Goal: Task Accomplishment & Management: Use online tool/utility

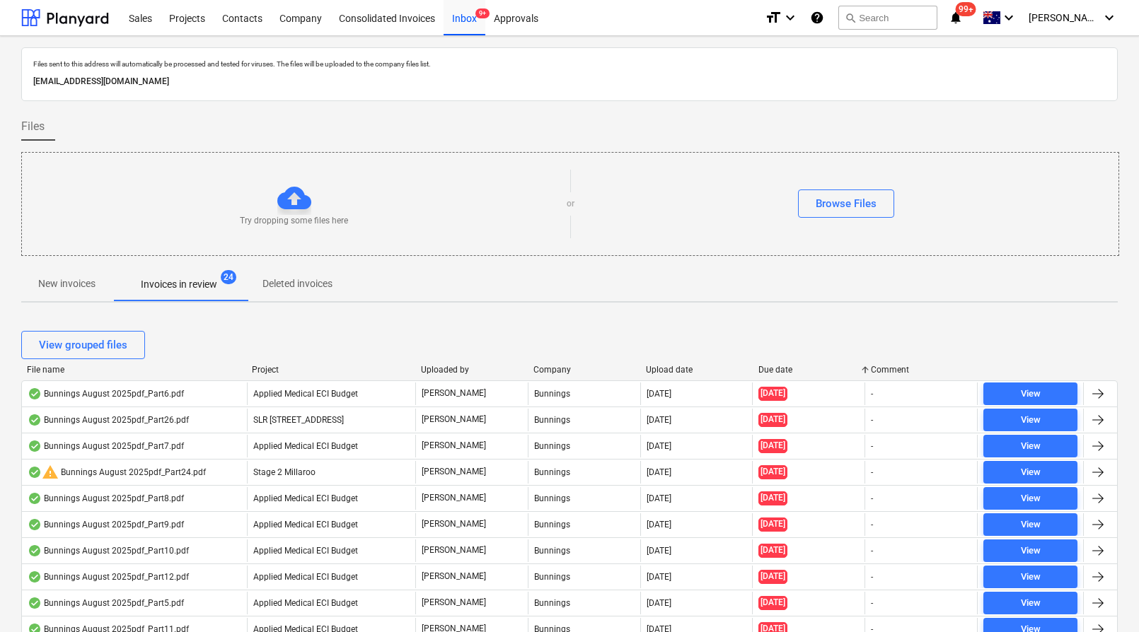
click at [45, 368] on div "File name" at bounding box center [134, 370] width 214 height 10
click at [892, 23] on button "search Search" at bounding box center [887, 18] width 99 height 24
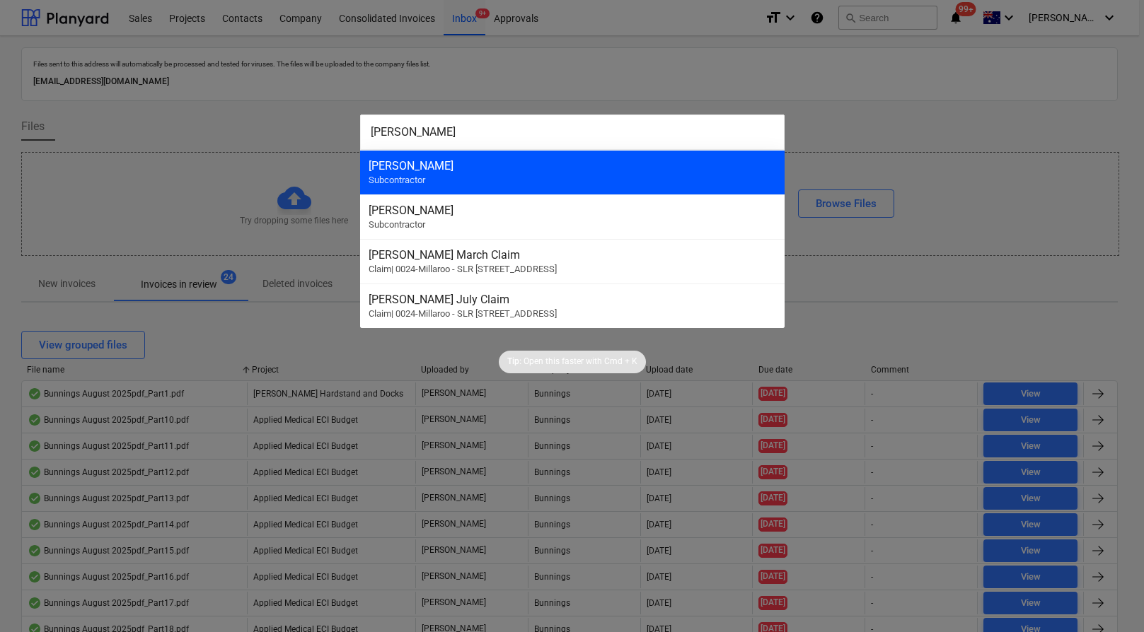
type input "[PERSON_NAME]"
click at [577, 162] on div "[PERSON_NAME]" at bounding box center [571, 165] width 407 height 13
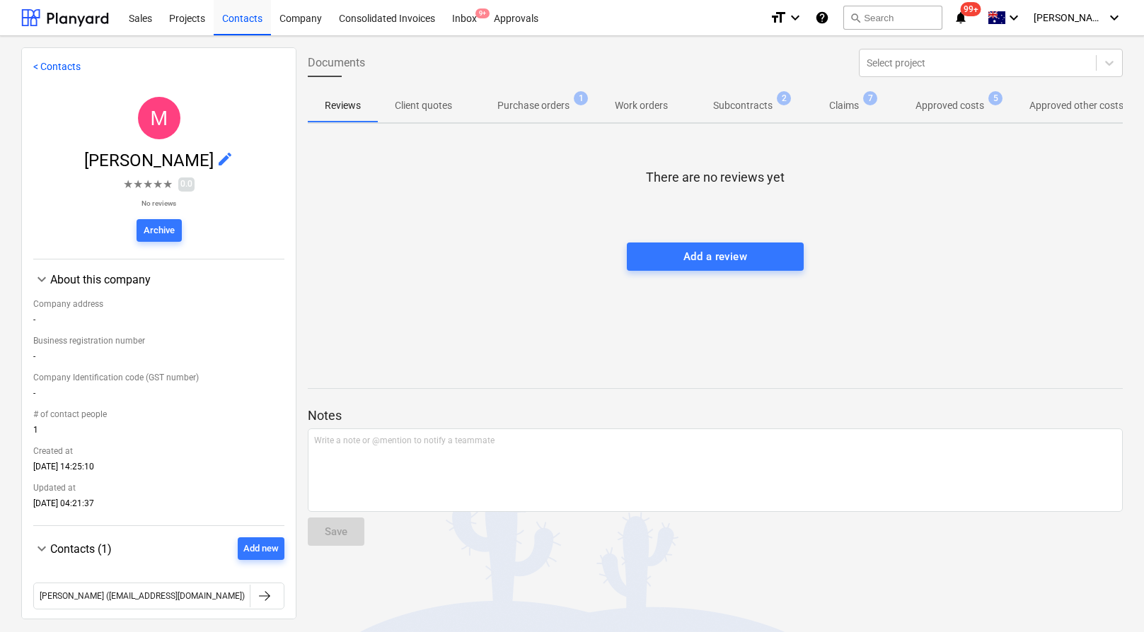
click at [970, 108] on p "Approved costs" at bounding box center [949, 105] width 69 height 15
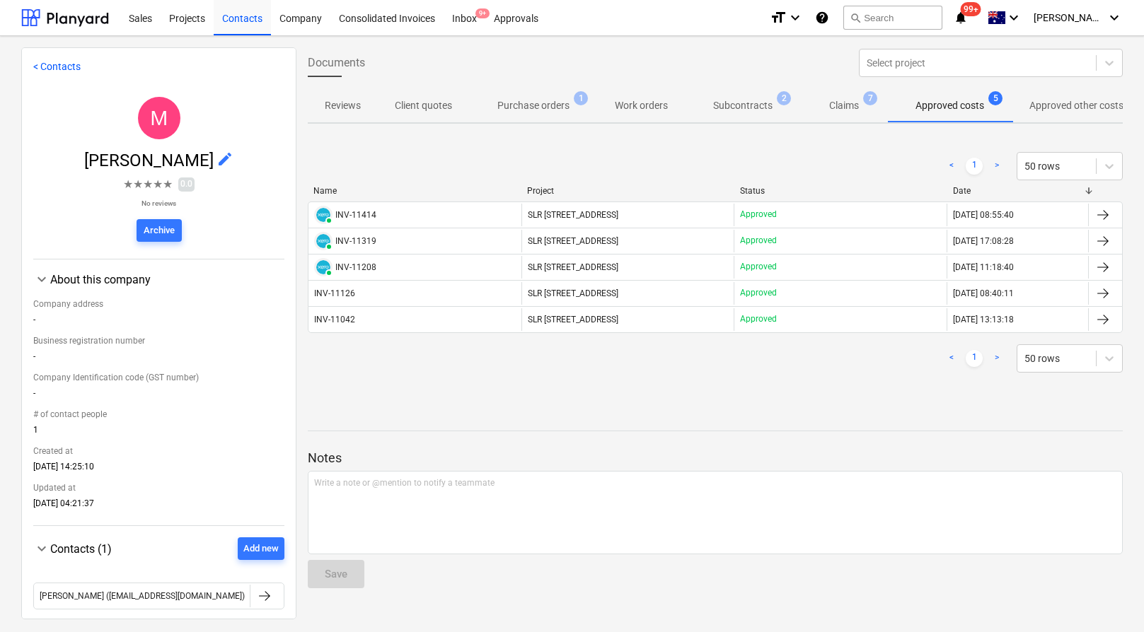
click at [368, 214] on div "INV-11414" at bounding box center [355, 215] width 41 height 10
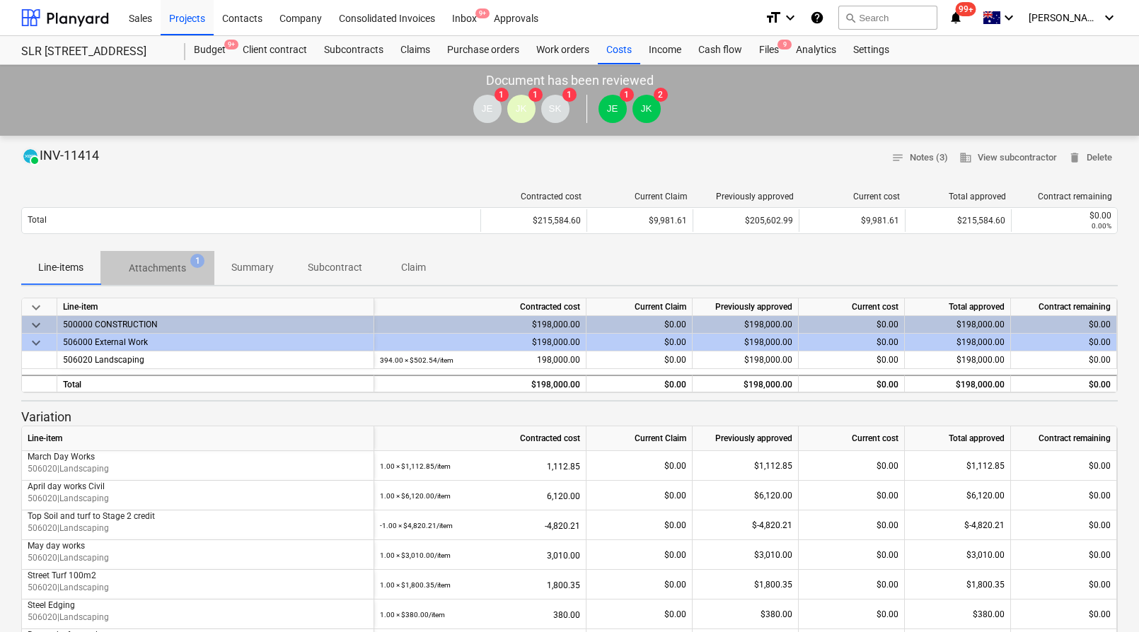
click at [200, 262] on span "1" at bounding box center [197, 261] width 14 height 14
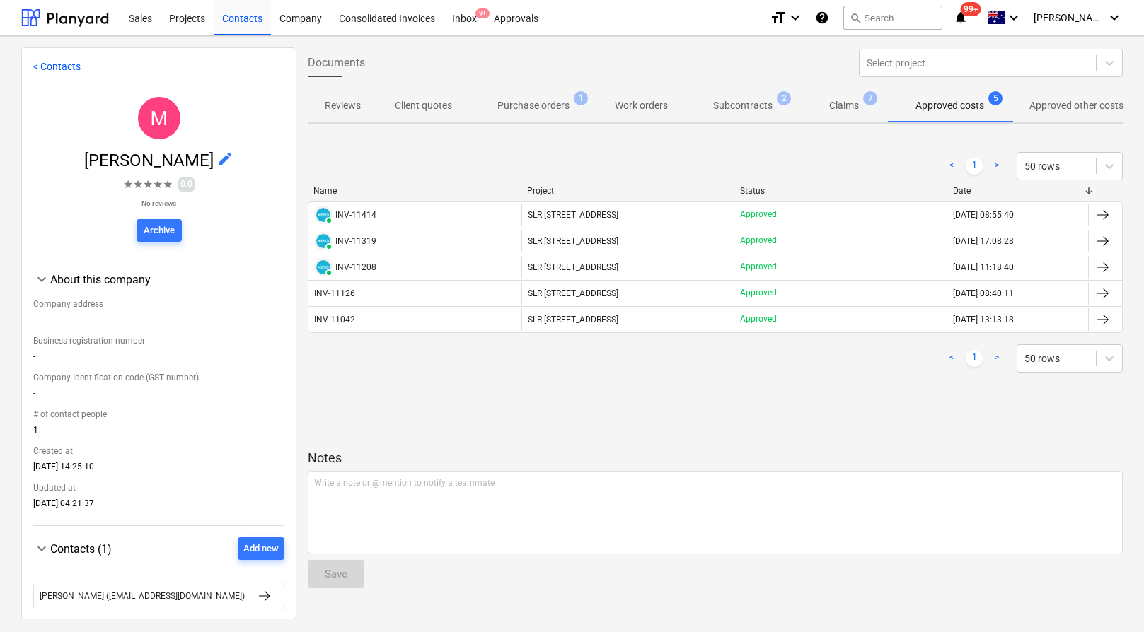
click at [859, 100] on p "Claims" at bounding box center [844, 105] width 30 height 15
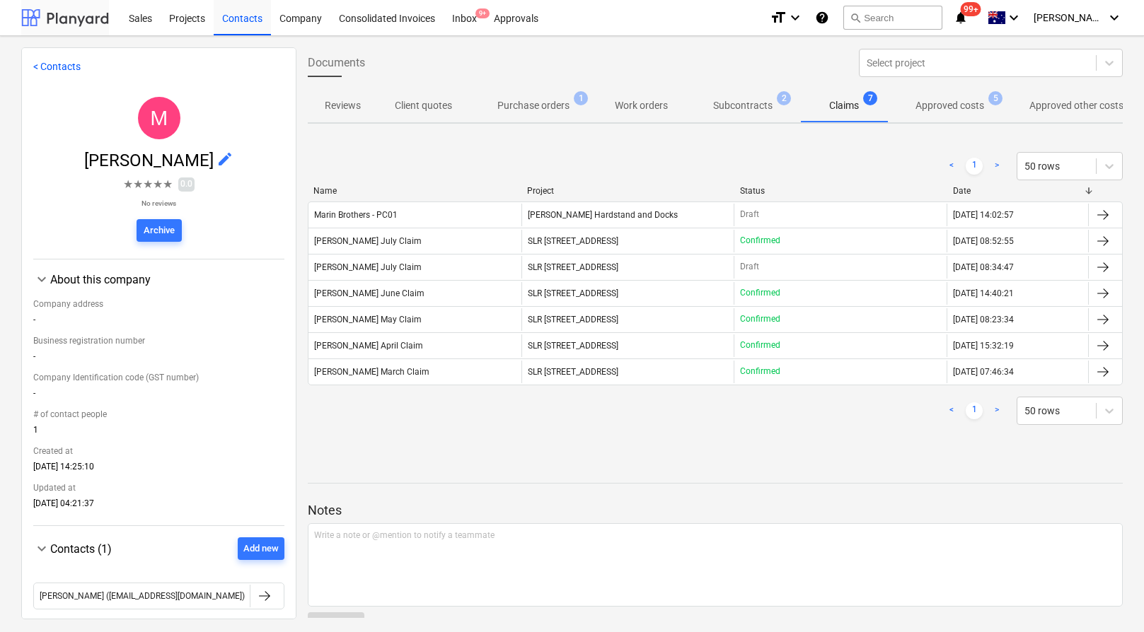
click at [66, 21] on div at bounding box center [65, 17] width 88 height 35
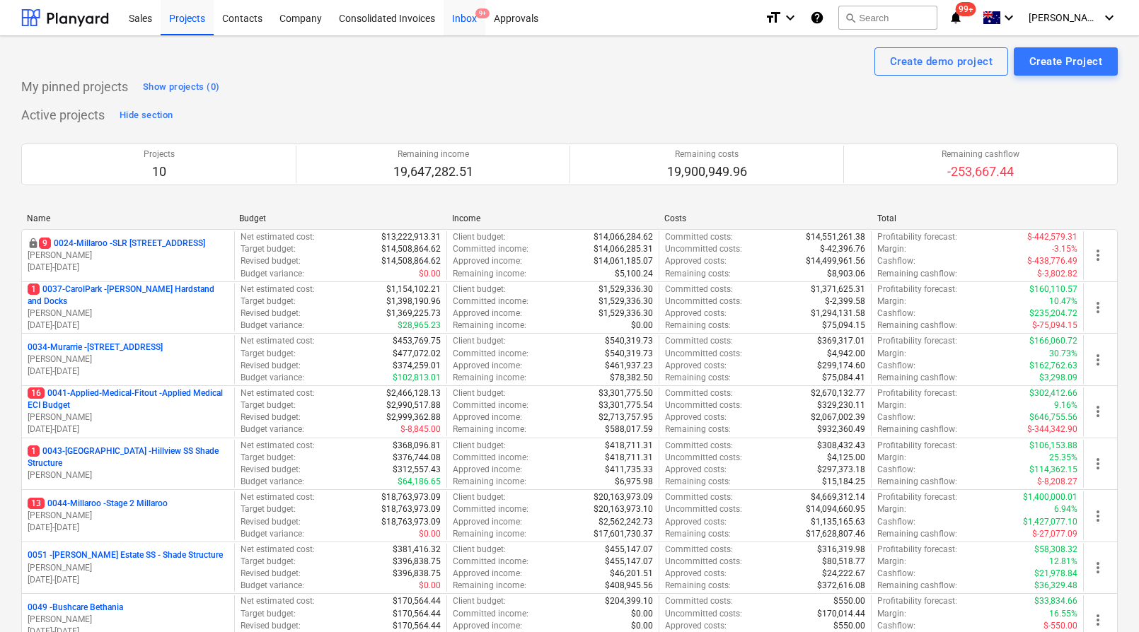
click at [471, 18] on div "Inbox 9+" at bounding box center [464, 17] width 42 height 36
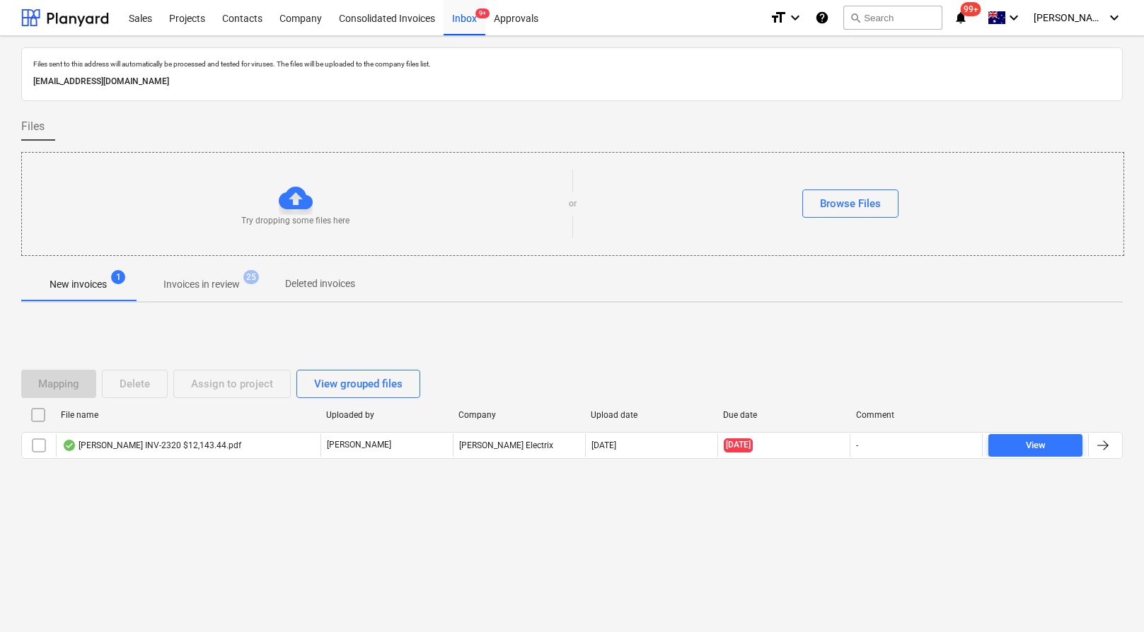
click at [371, 535] on div "Files sent to this address will automatically be processed and tested for virus…" at bounding box center [572, 334] width 1144 height 596
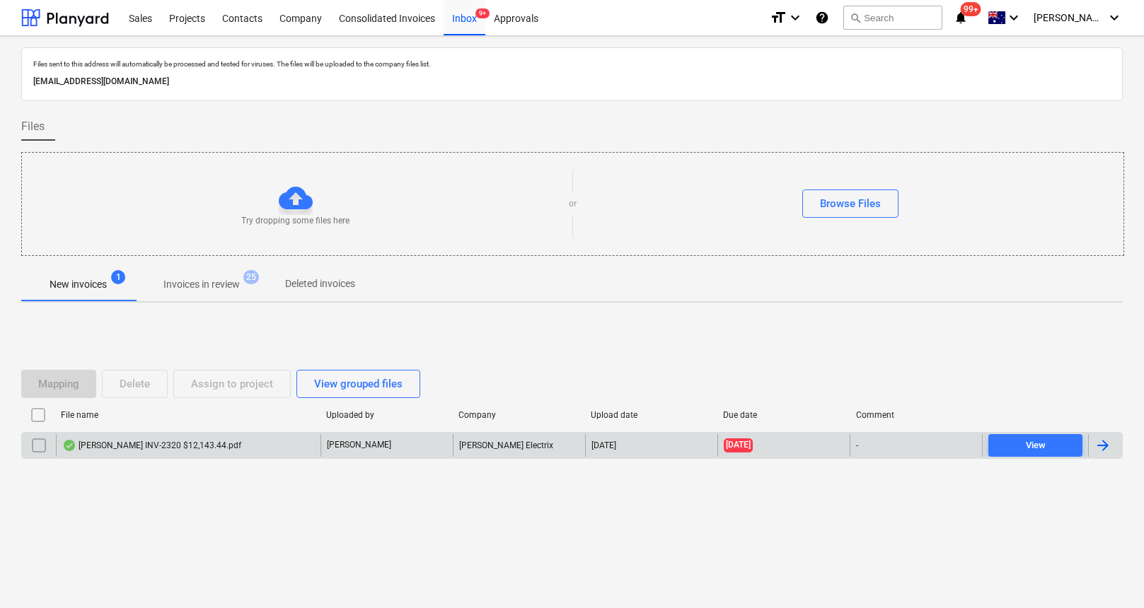
click at [170, 440] on div "[PERSON_NAME] INV-2320 $12,143.44.pdf" at bounding box center [151, 445] width 179 height 11
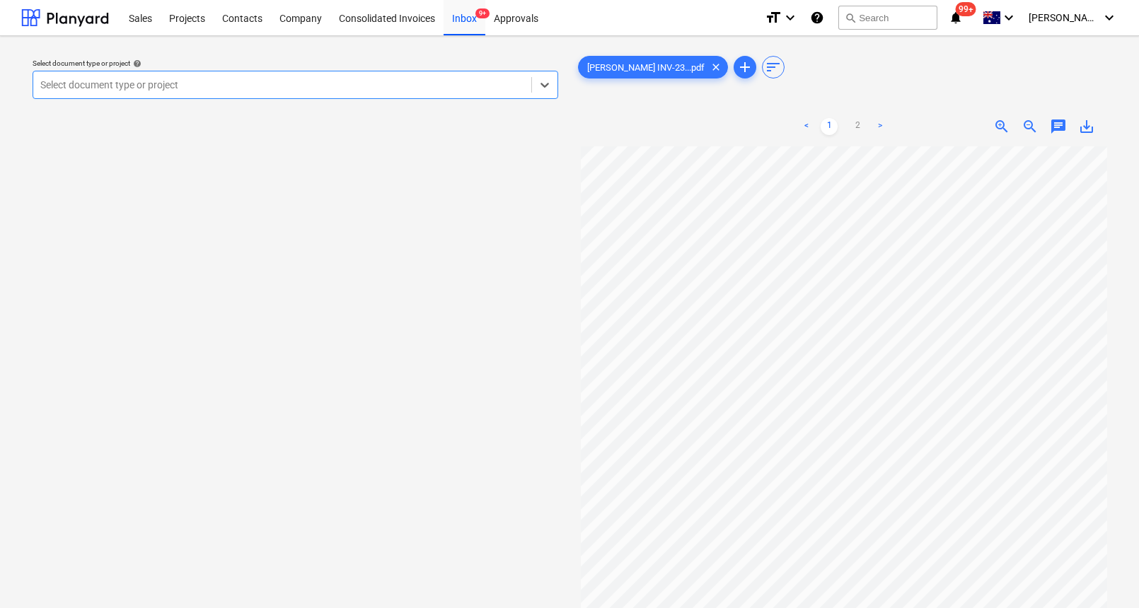
click at [296, 87] on div at bounding box center [282, 85] width 484 height 14
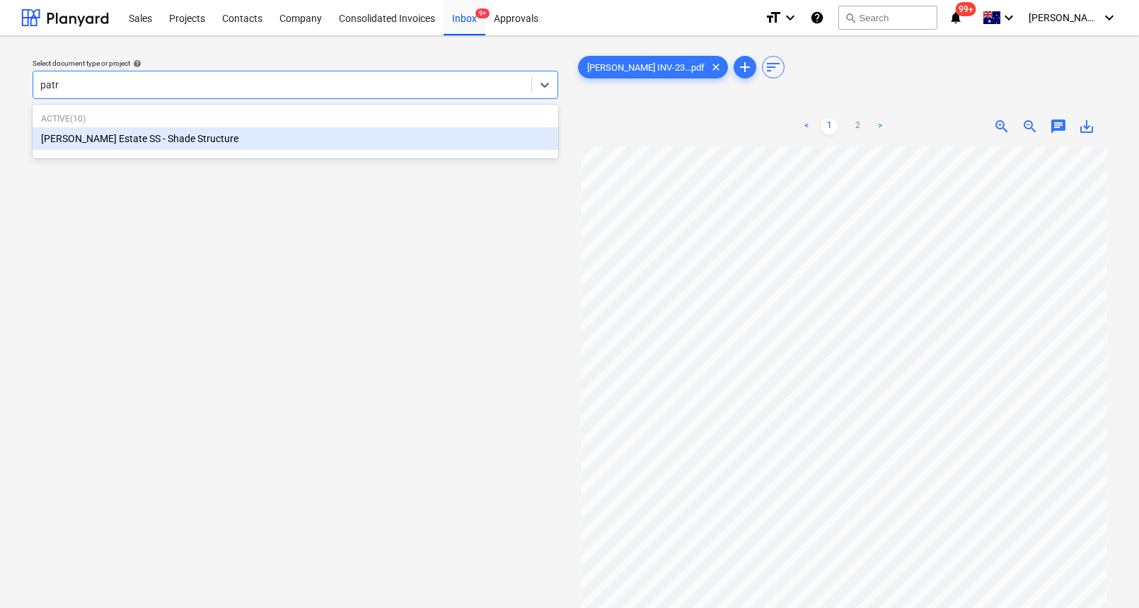
type input "patri"
click at [211, 135] on div "[PERSON_NAME] Estate SS - Shade Structure" at bounding box center [296, 138] width 526 height 23
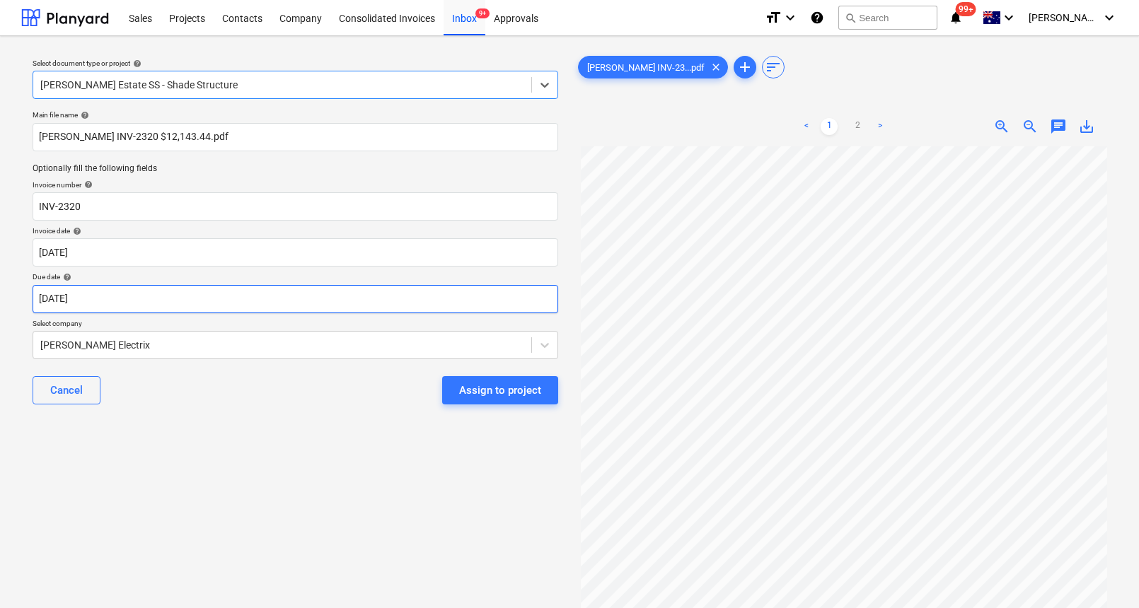
click at [168, 301] on body "Sales Projects Contacts Company Consolidated Invoices Inbox 9+ Approvals format…" at bounding box center [569, 304] width 1139 height 608
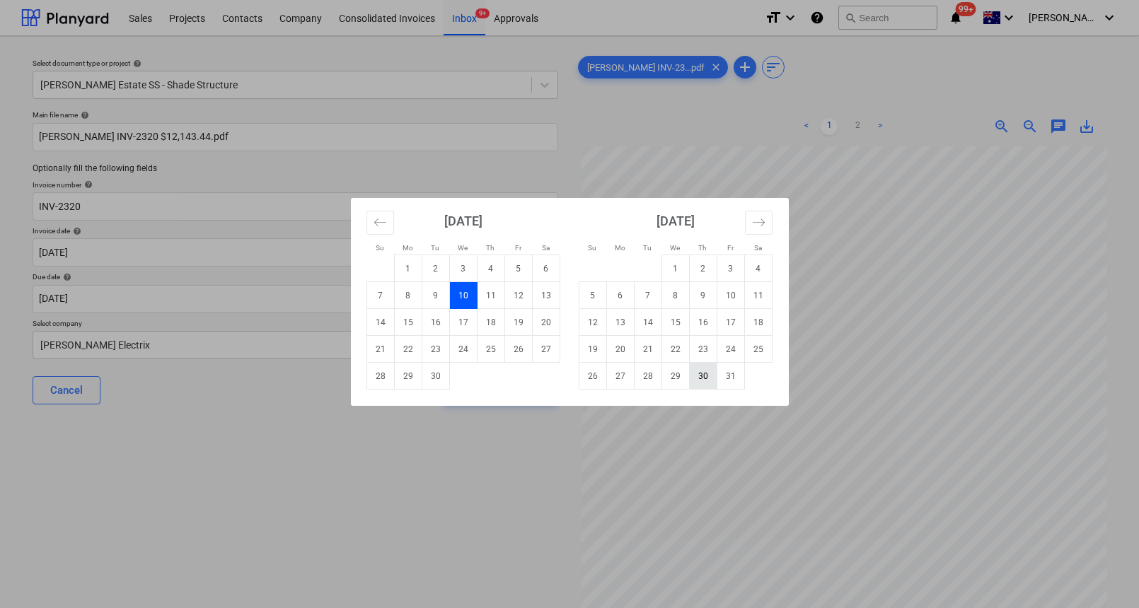
click at [704, 383] on td "30" at bounding box center [703, 376] width 28 height 27
type input "[DATE]"
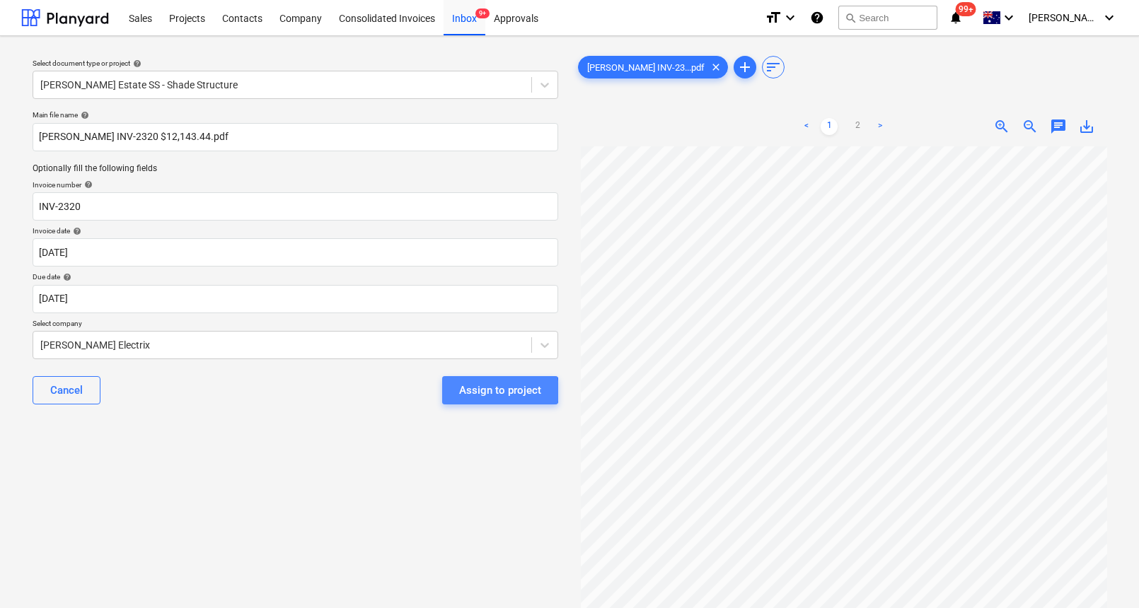
click at [489, 391] on div "Assign to project" at bounding box center [500, 390] width 82 height 18
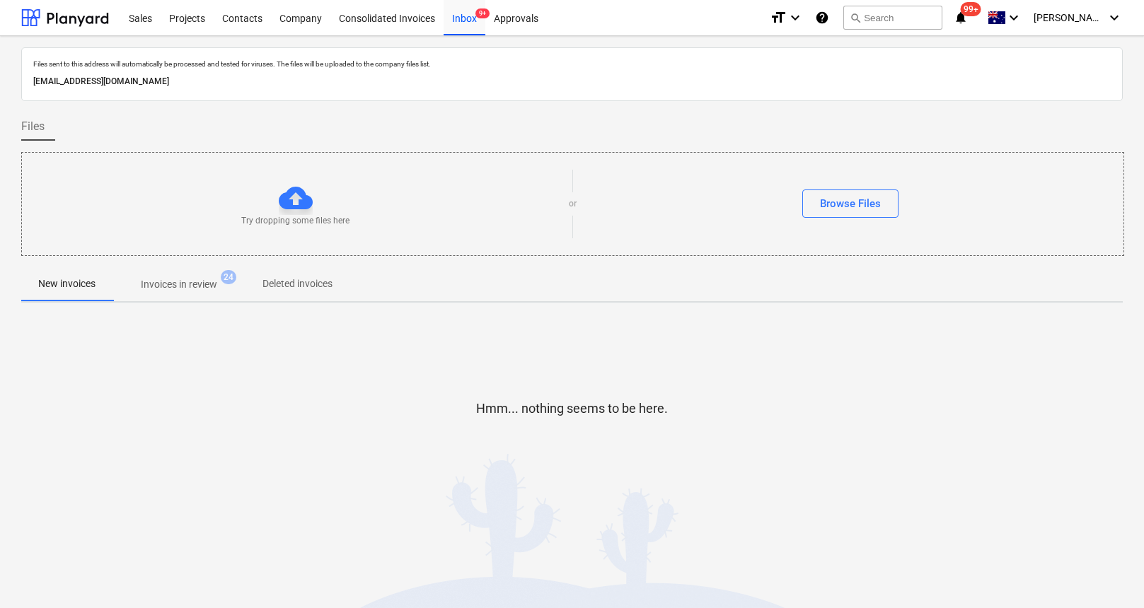
click at [403, 396] on div "Hmm... nothing seems to be here." at bounding box center [571, 420] width 1101 height 108
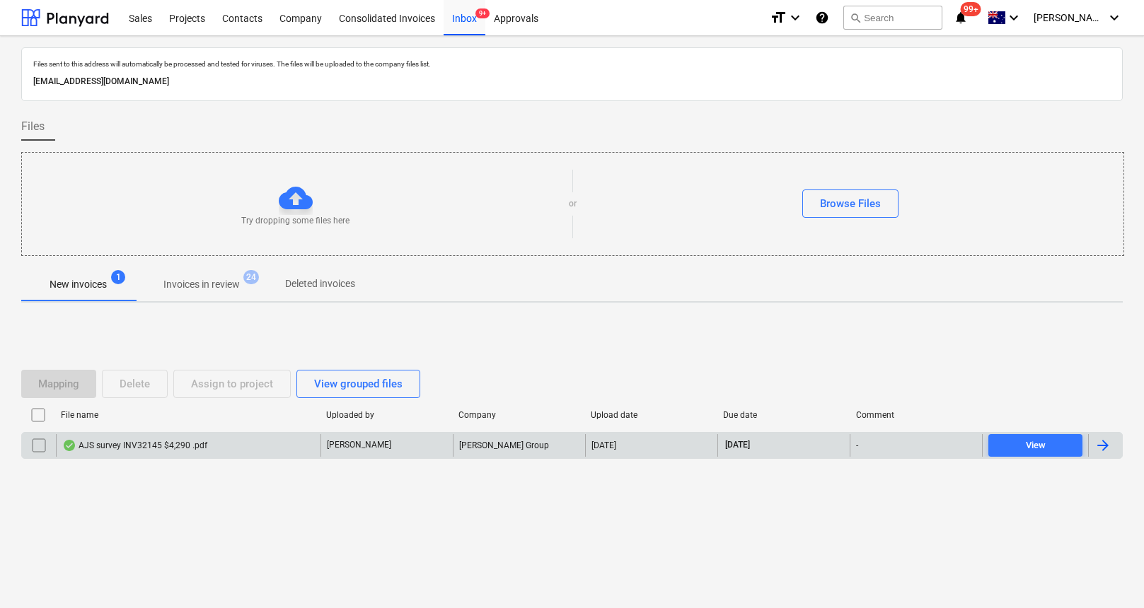
click at [125, 440] on div "AJS survey INV32145 $4,290 .pdf" at bounding box center [134, 445] width 145 height 11
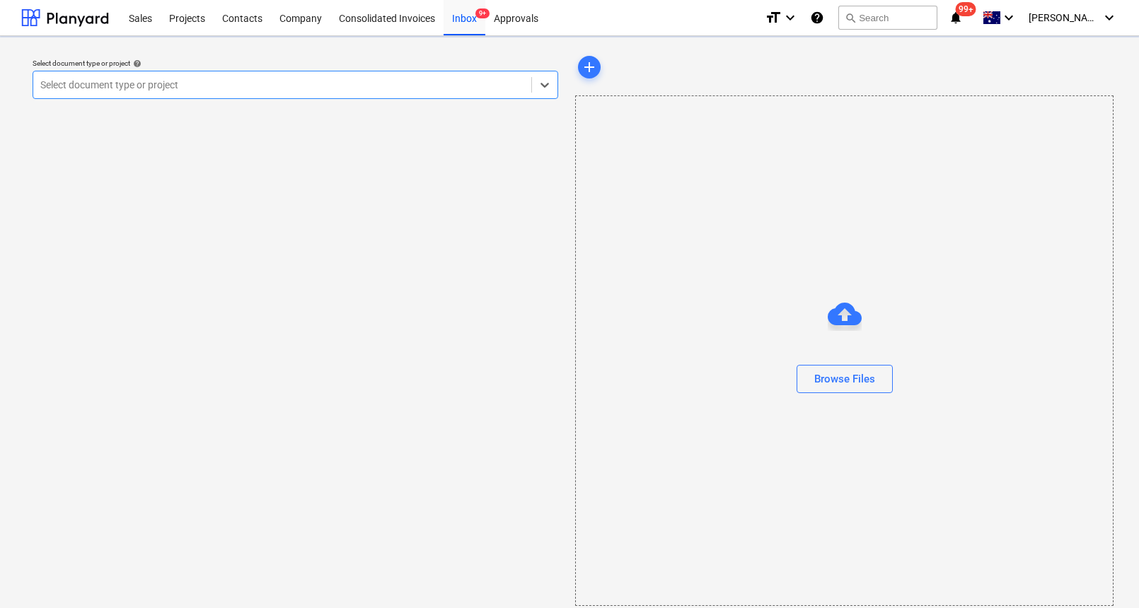
click at [224, 81] on div at bounding box center [282, 85] width 484 height 14
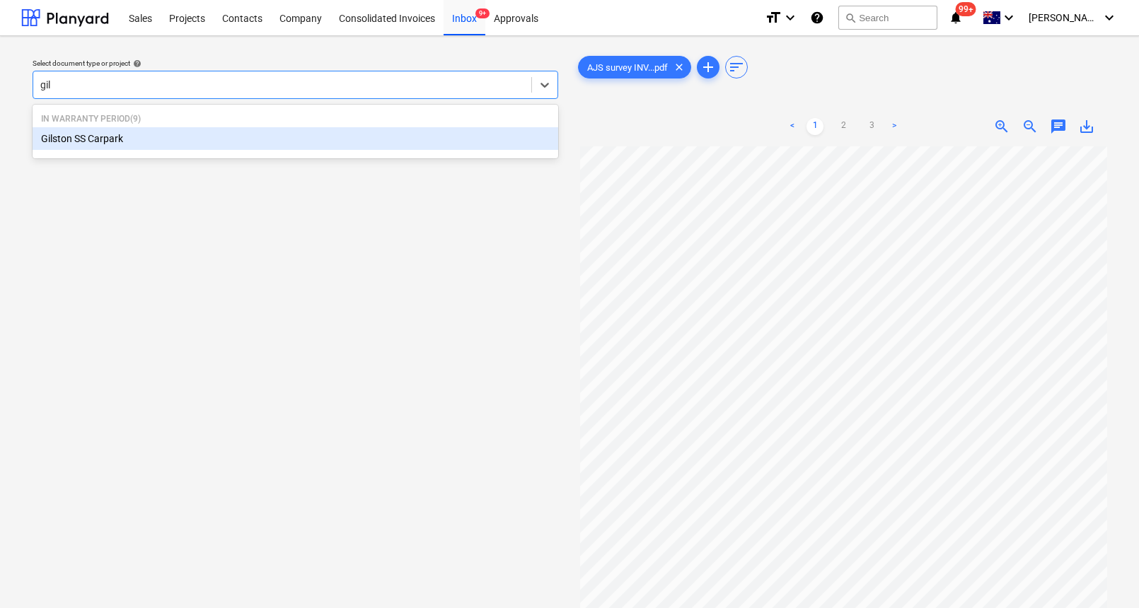
type input "gils"
click at [159, 132] on div "Gilston SS Carpark" at bounding box center [296, 138] width 526 height 23
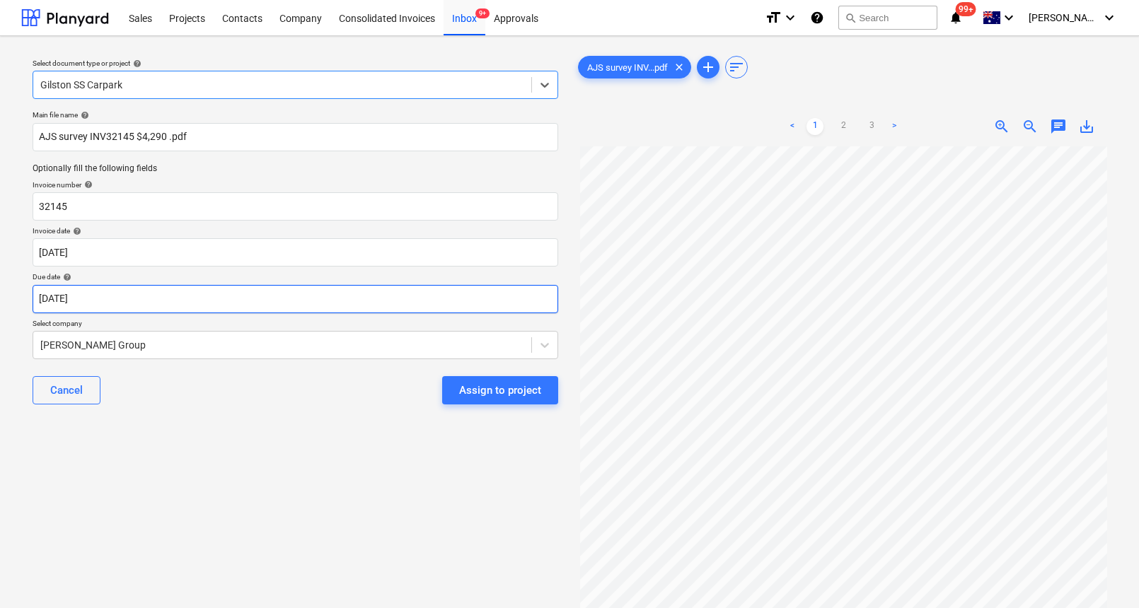
click at [141, 300] on body "Sales Projects Contacts Company Consolidated Invoices Inbox 9+ Approvals format…" at bounding box center [569, 304] width 1139 height 608
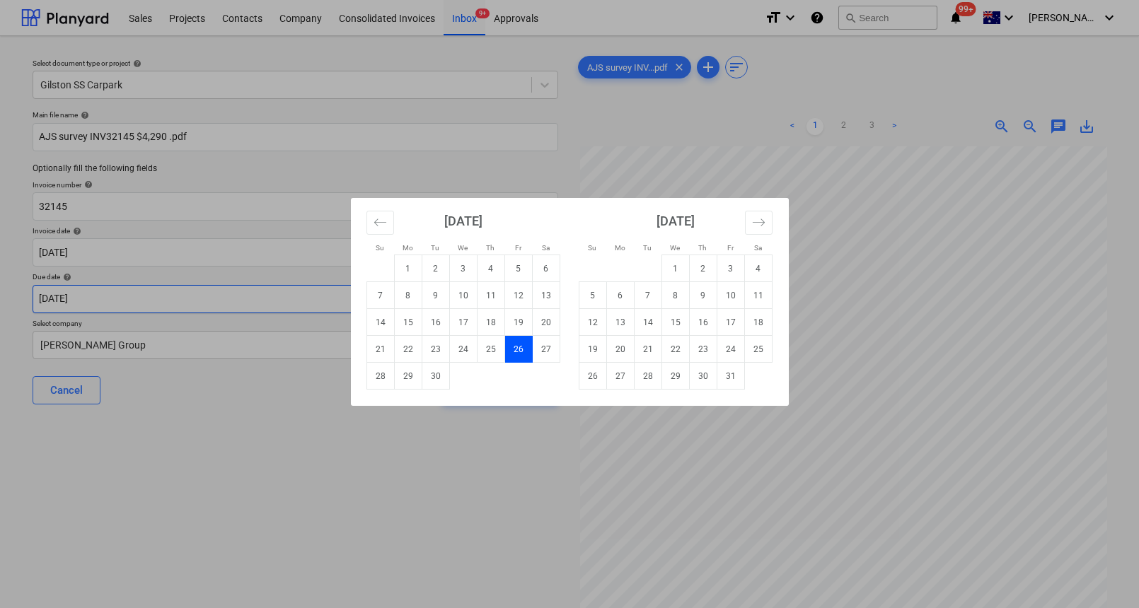
click at [141, 300] on div "Su Mo Tu We Th Fr Sa Su Mo Tu We Th Fr Sa [DATE] 1 2 3 4 5 6 7 8 9 10 11 12 13 …" at bounding box center [569, 304] width 1139 height 608
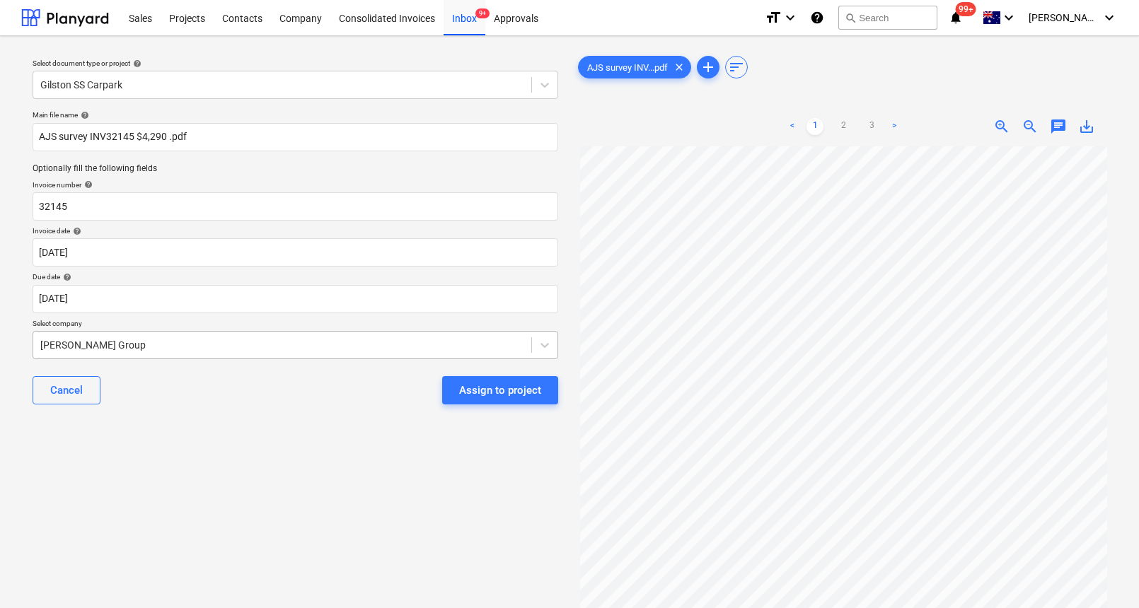
click at [139, 344] on div at bounding box center [282, 345] width 484 height 14
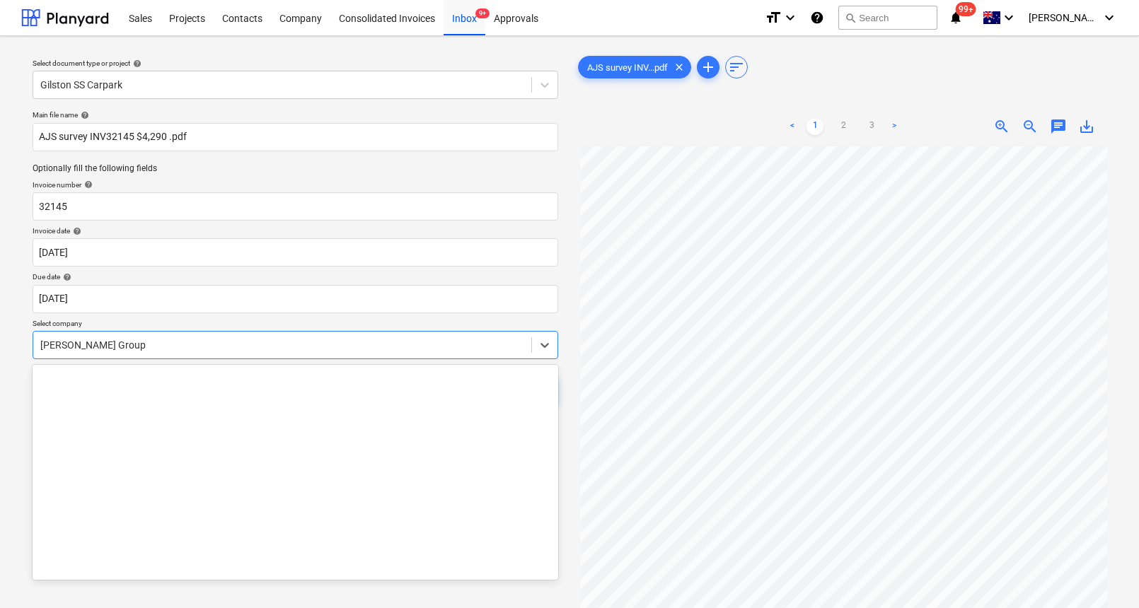
scroll to position [11684, 0]
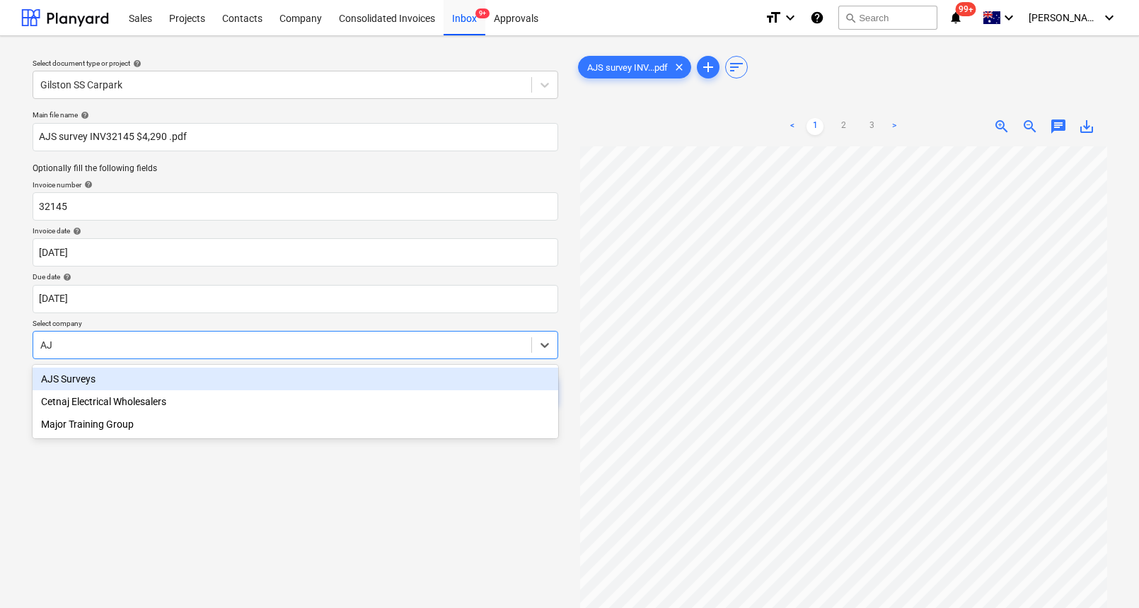
type input "AJS"
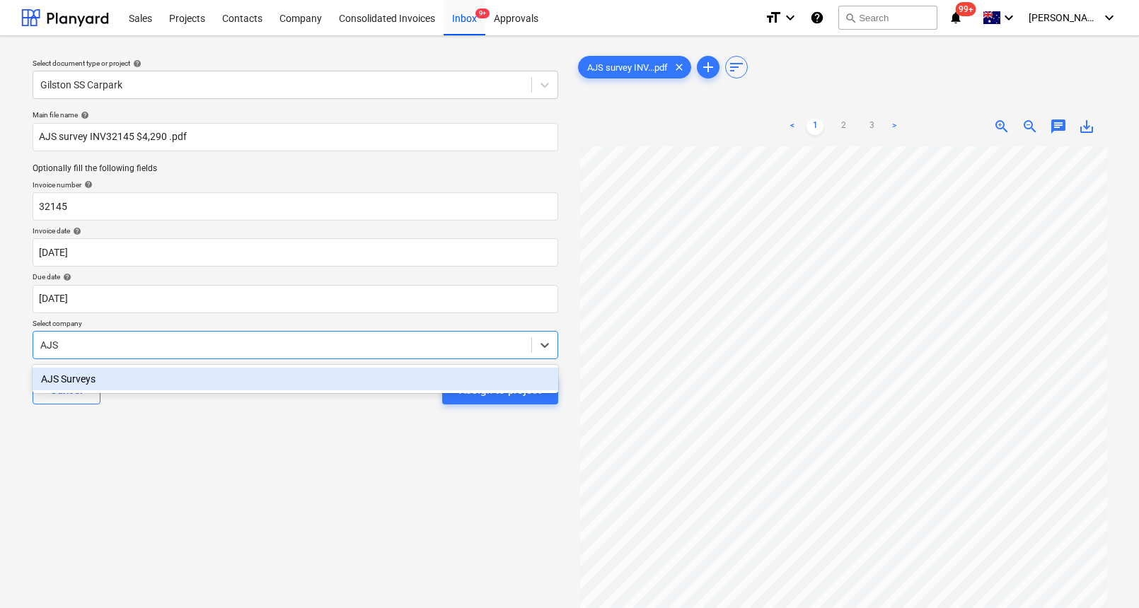
click at [71, 378] on div "AJS Surveys" at bounding box center [296, 379] width 526 height 23
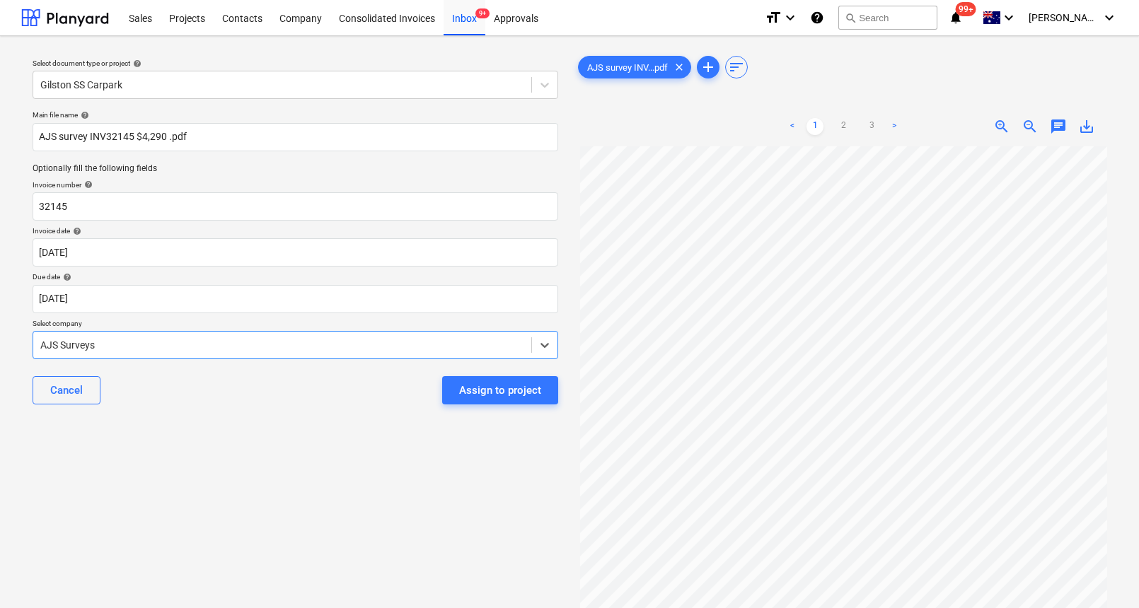
click at [494, 393] on div "Assign to project" at bounding box center [500, 390] width 82 height 18
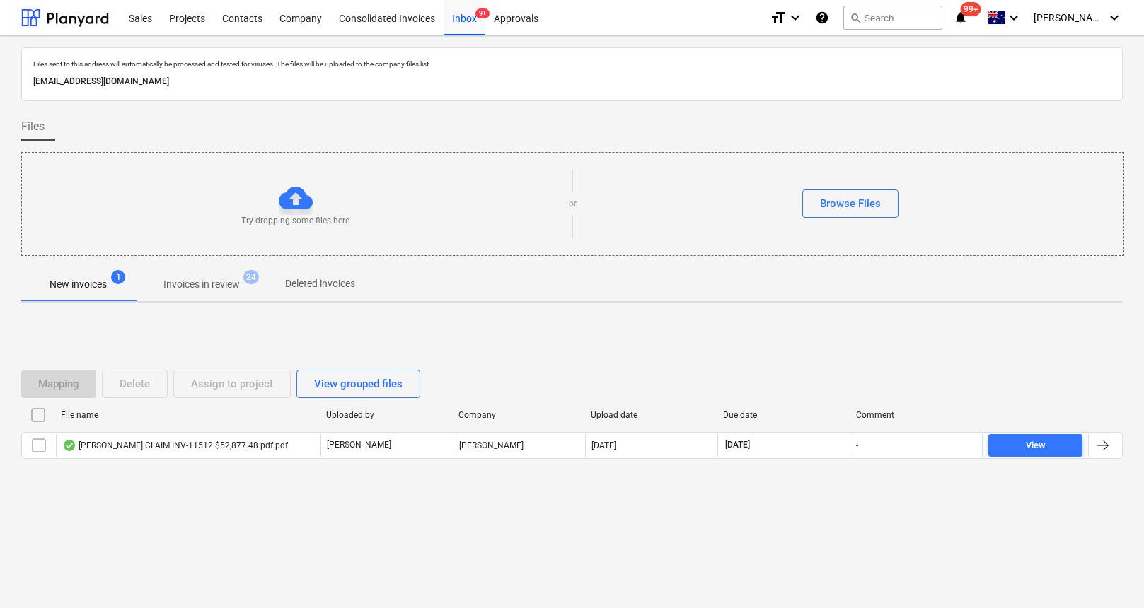
click at [365, 562] on div "Files sent to this address will automatically be processed and tested for virus…" at bounding box center [572, 322] width 1144 height 572
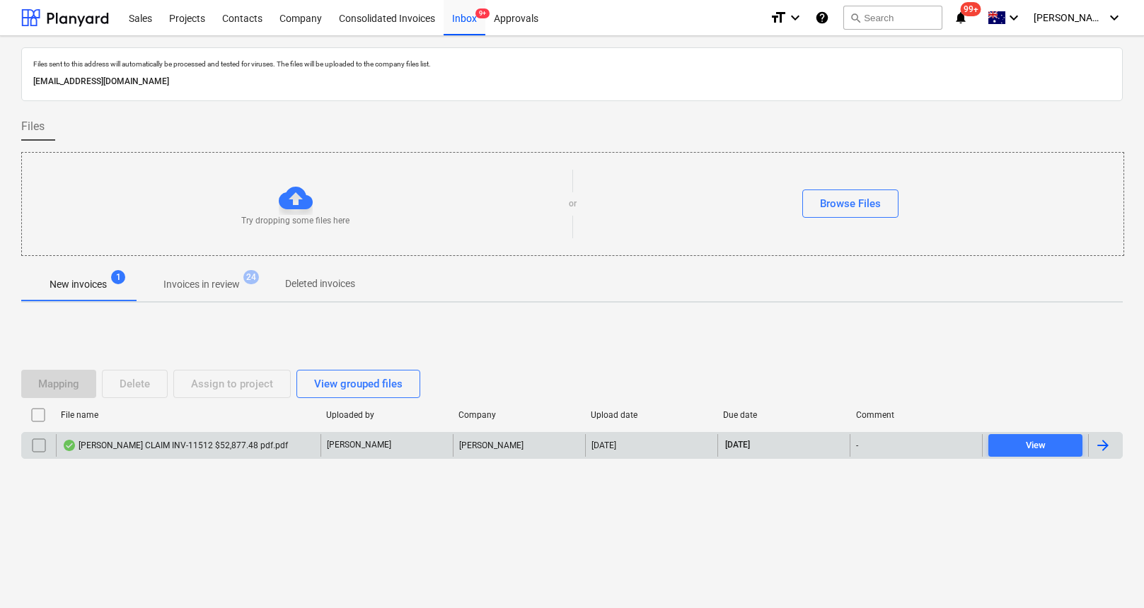
click at [169, 443] on div "[PERSON_NAME] CLAIM INV-11512 $52,877.48 pdf.pdf" at bounding box center [175, 445] width 226 height 11
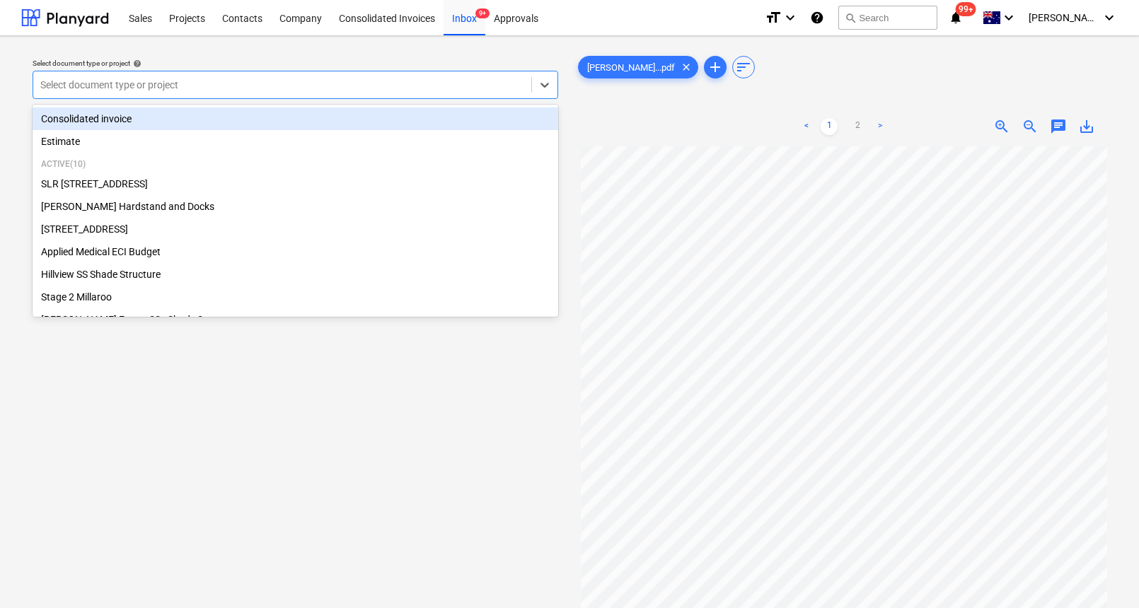
click at [340, 83] on div at bounding box center [282, 85] width 484 height 14
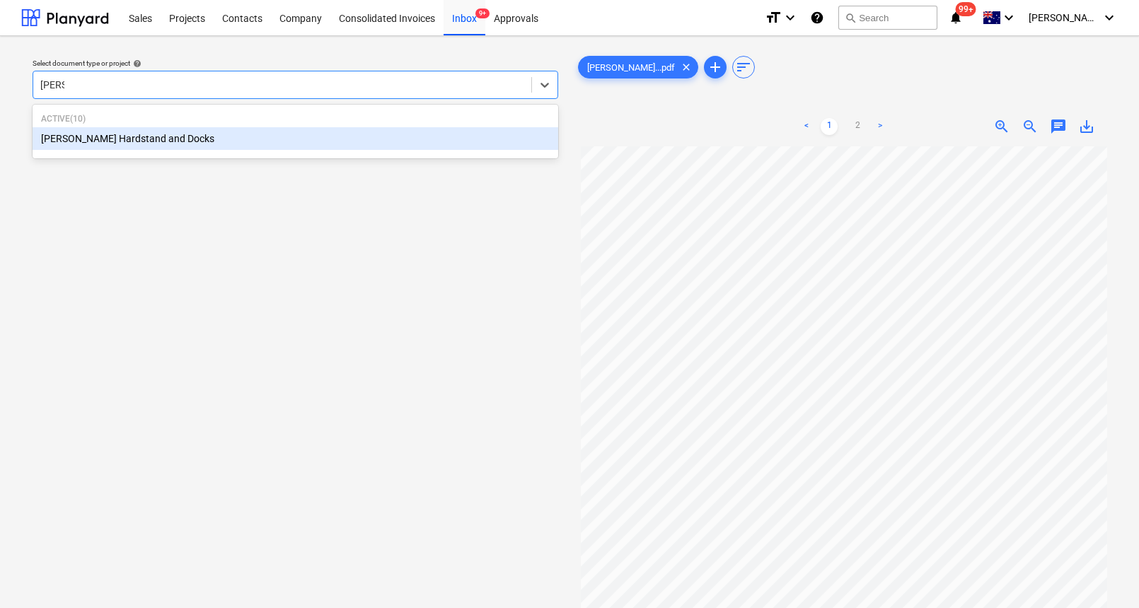
type input "[PERSON_NAME]"
click at [248, 134] on div "[PERSON_NAME] Hardstand and Docks" at bounding box center [296, 138] width 526 height 23
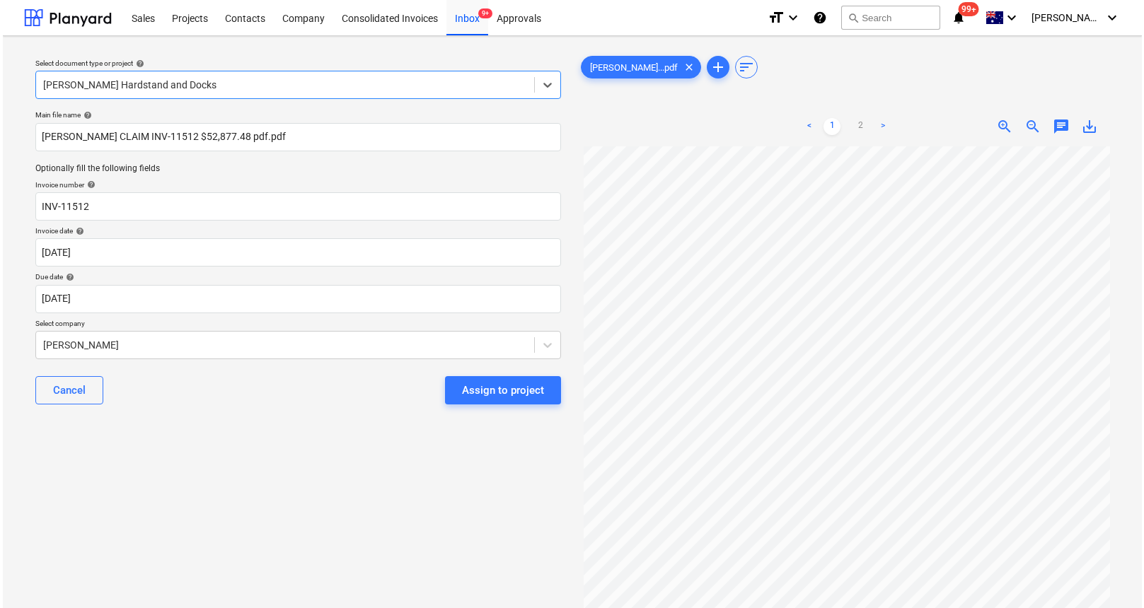
scroll to position [64, 0]
click at [479, 387] on div "Assign to project" at bounding box center [500, 390] width 82 height 18
